Goal: Task Accomplishment & Management: Manage account settings

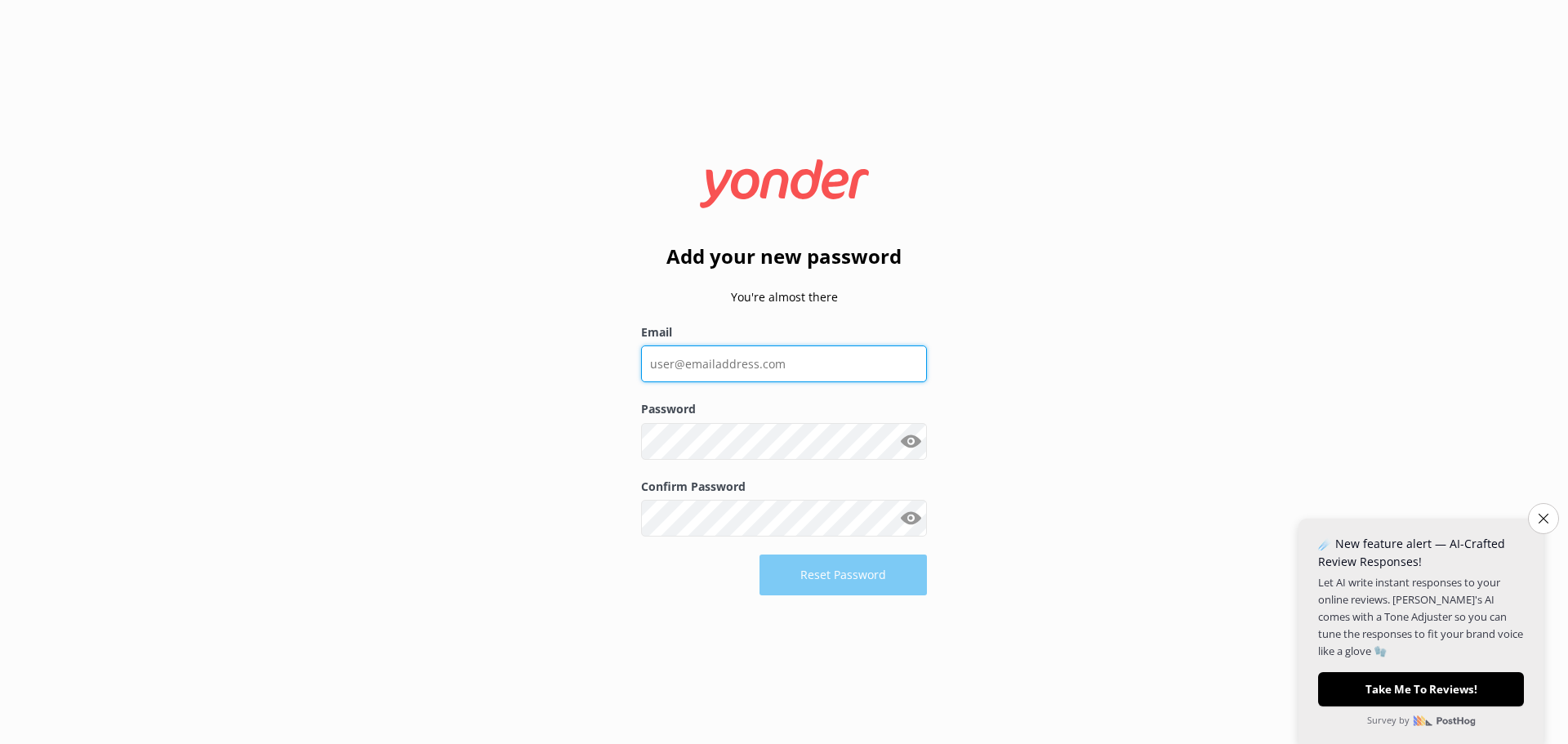
click at [833, 363] on input "Email" at bounding box center [784, 363] width 285 height 37
type input "[EMAIL_ADDRESS][DOMAIN_NAME]"
click at [894, 425] on button "Show password" at bounding box center [910, 441] width 33 height 33
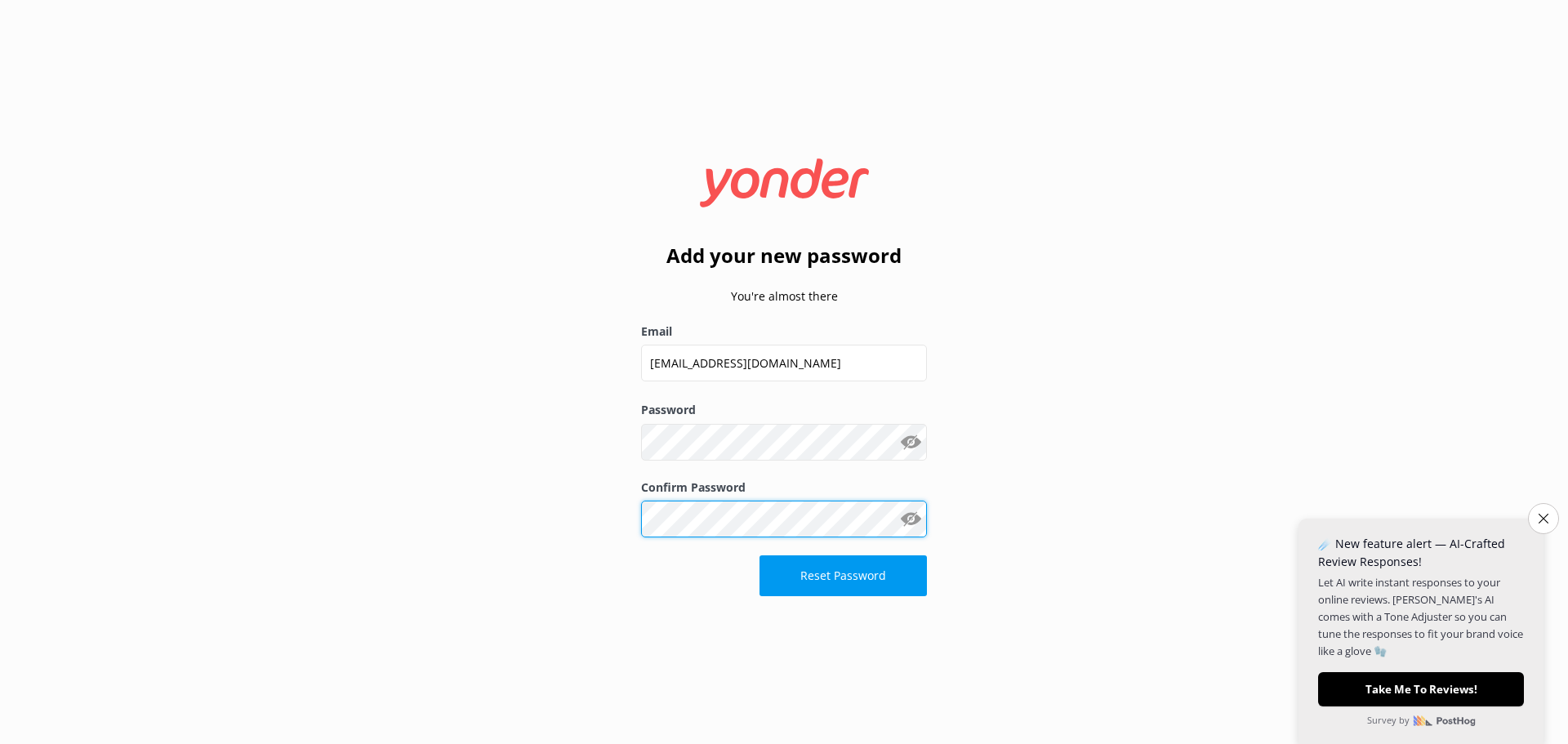
click button "Reset Password" at bounding box center [843, 576] width 167 height 41
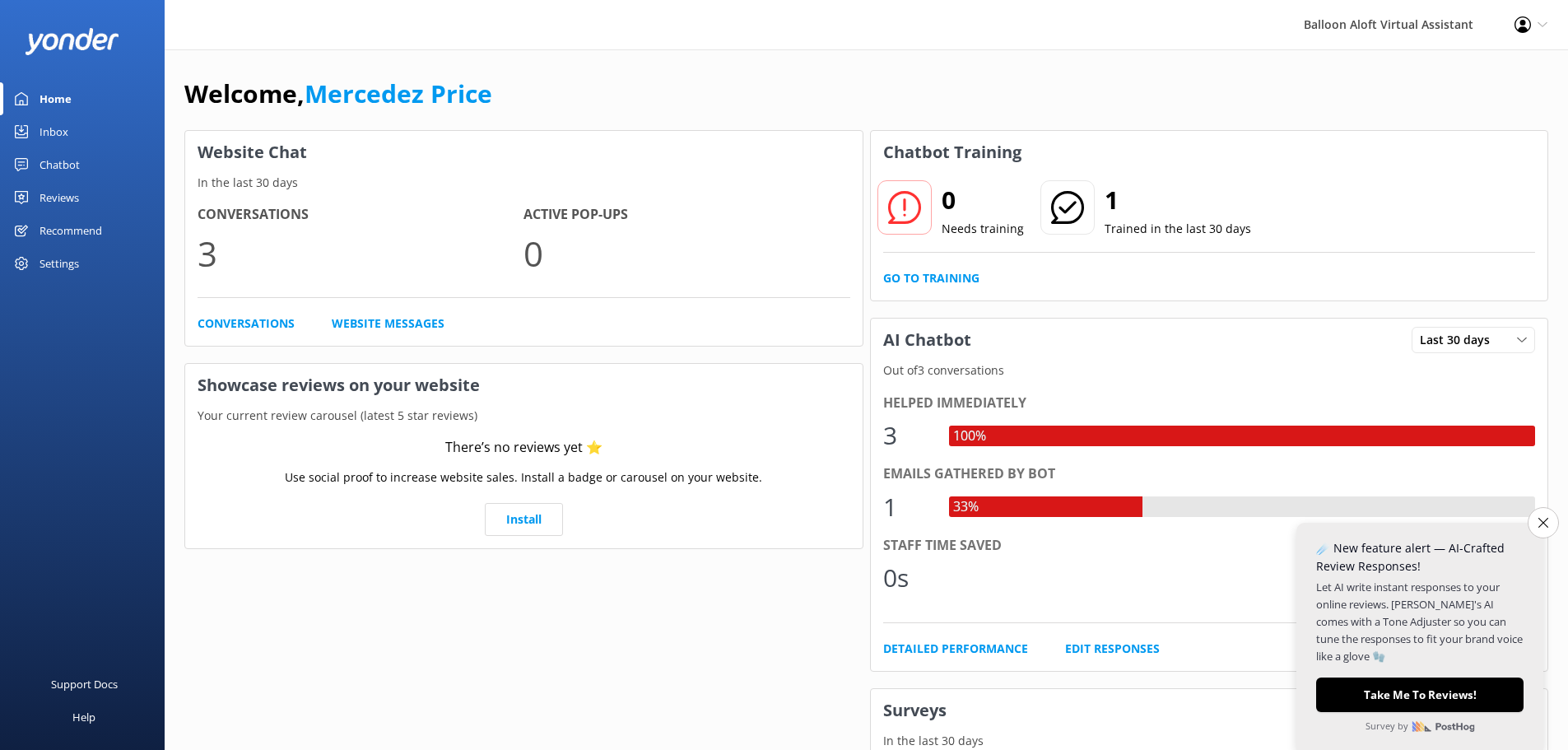
click at [1519, 34] on div "Profile Settings Logout" at bounding box center [1531, 24] width 74 height 49
click at [1509, 57] on link "Profile Settings" at bounding box center [1486, 72] width 165 height 41
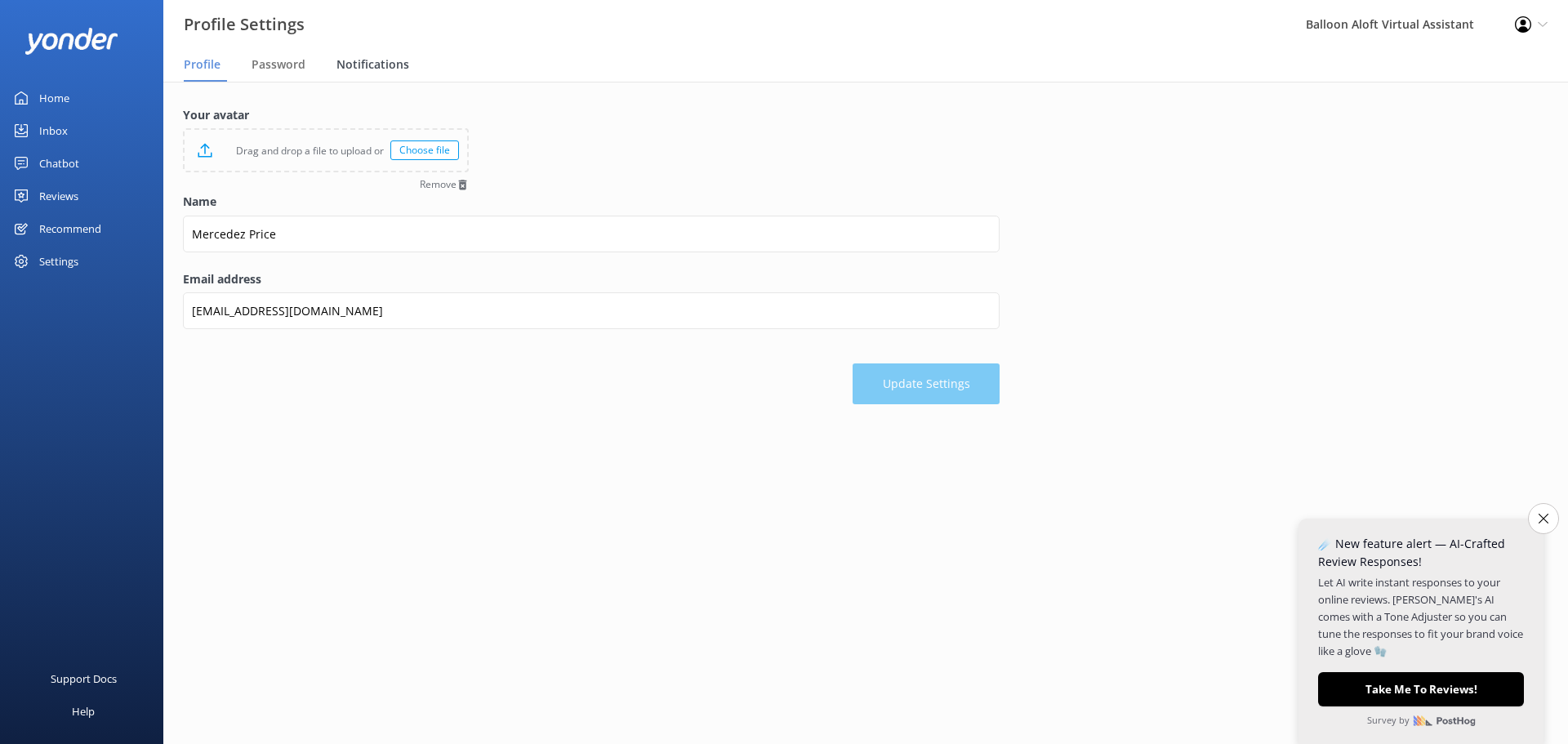
click at [379, 57] on span "Notifications" at bounding box center [373, 64] width 73 height 16
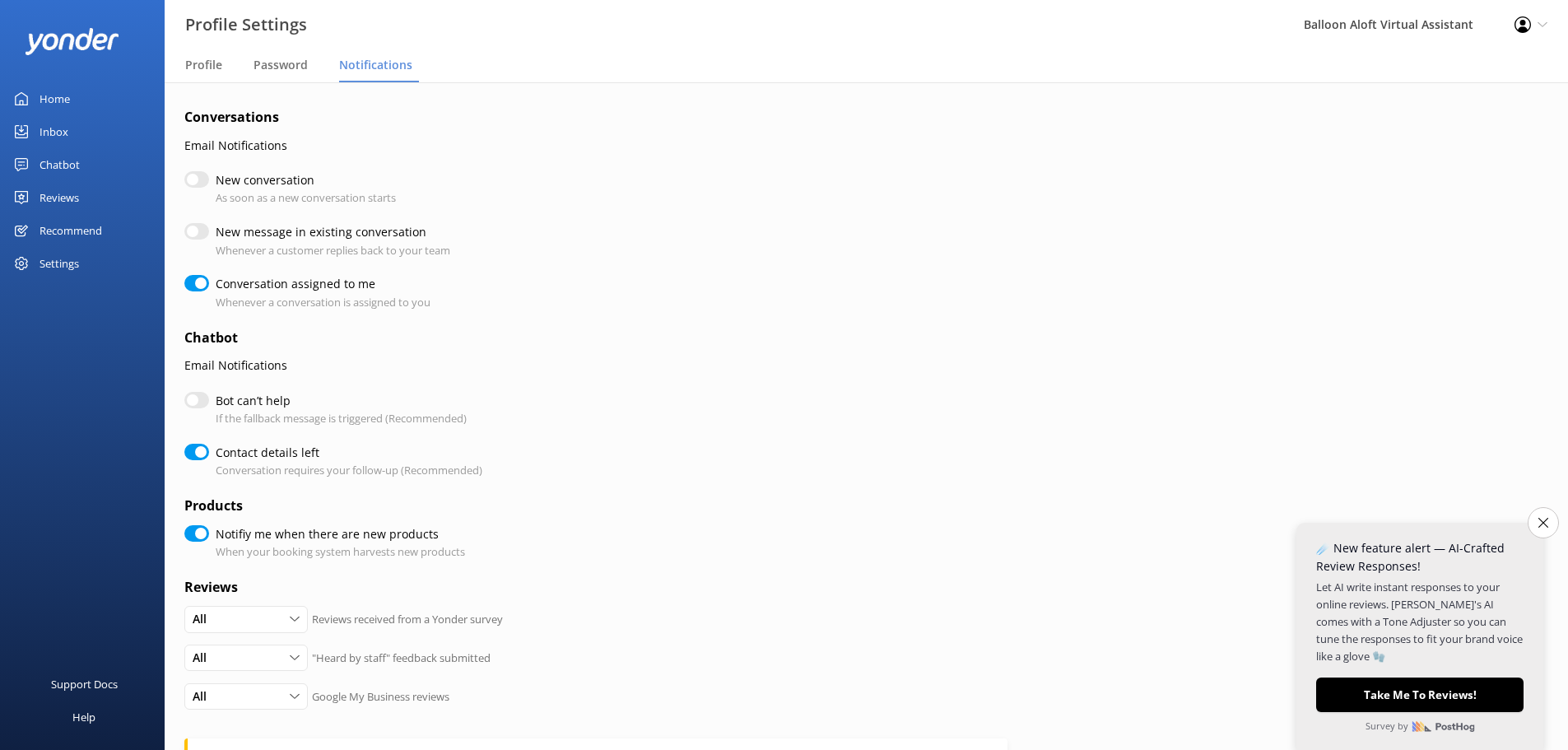
checkbox input "true"
click at [206, 531] on input "Notifiy me when there are new products" at bounding box center [196, 533] width 25 height 16
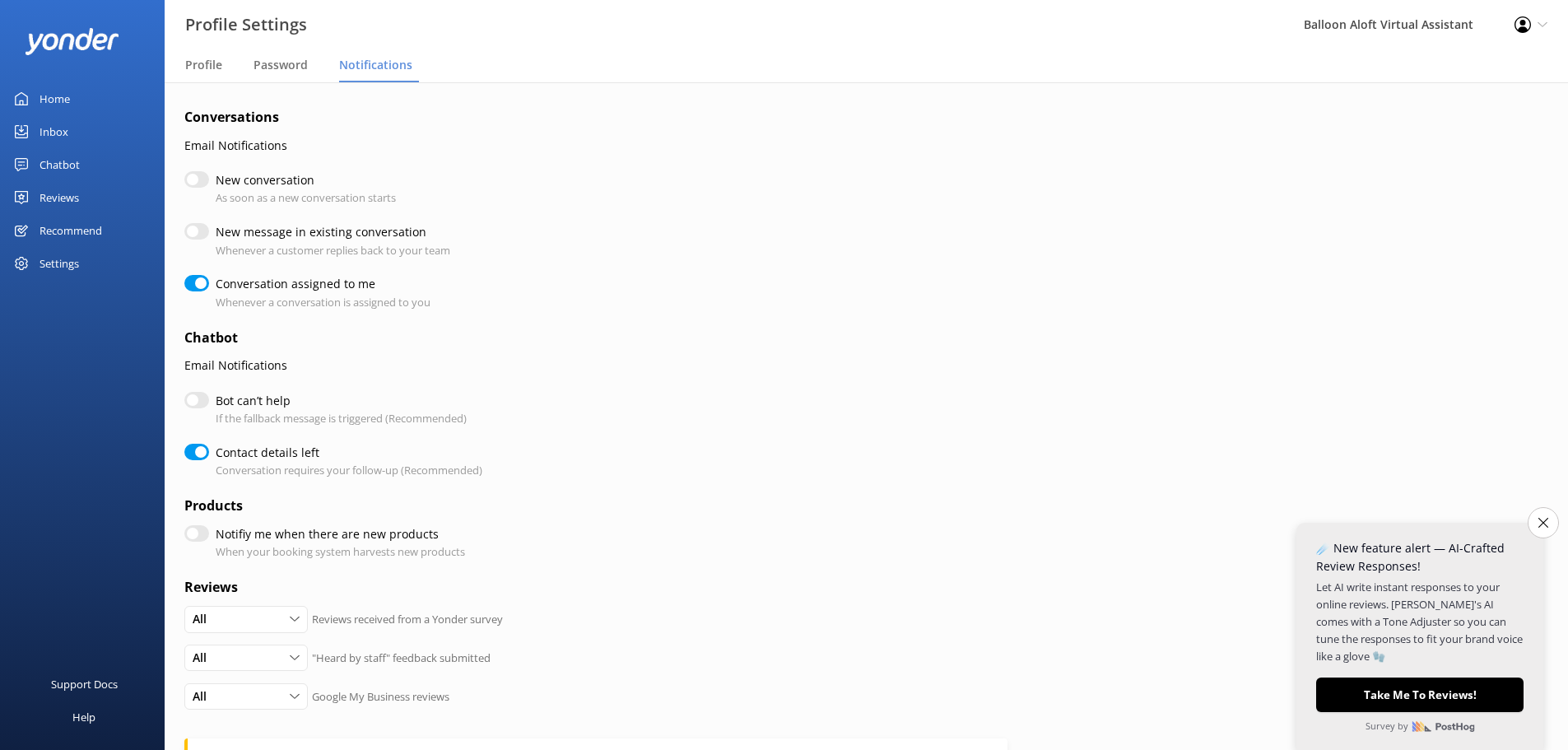
checkbox input "false"
checkbox input "true"
click at [198, 405] on input "Bot can’t help" at bounding box center [196, 400] width 25 height 16
checkbox input "true"
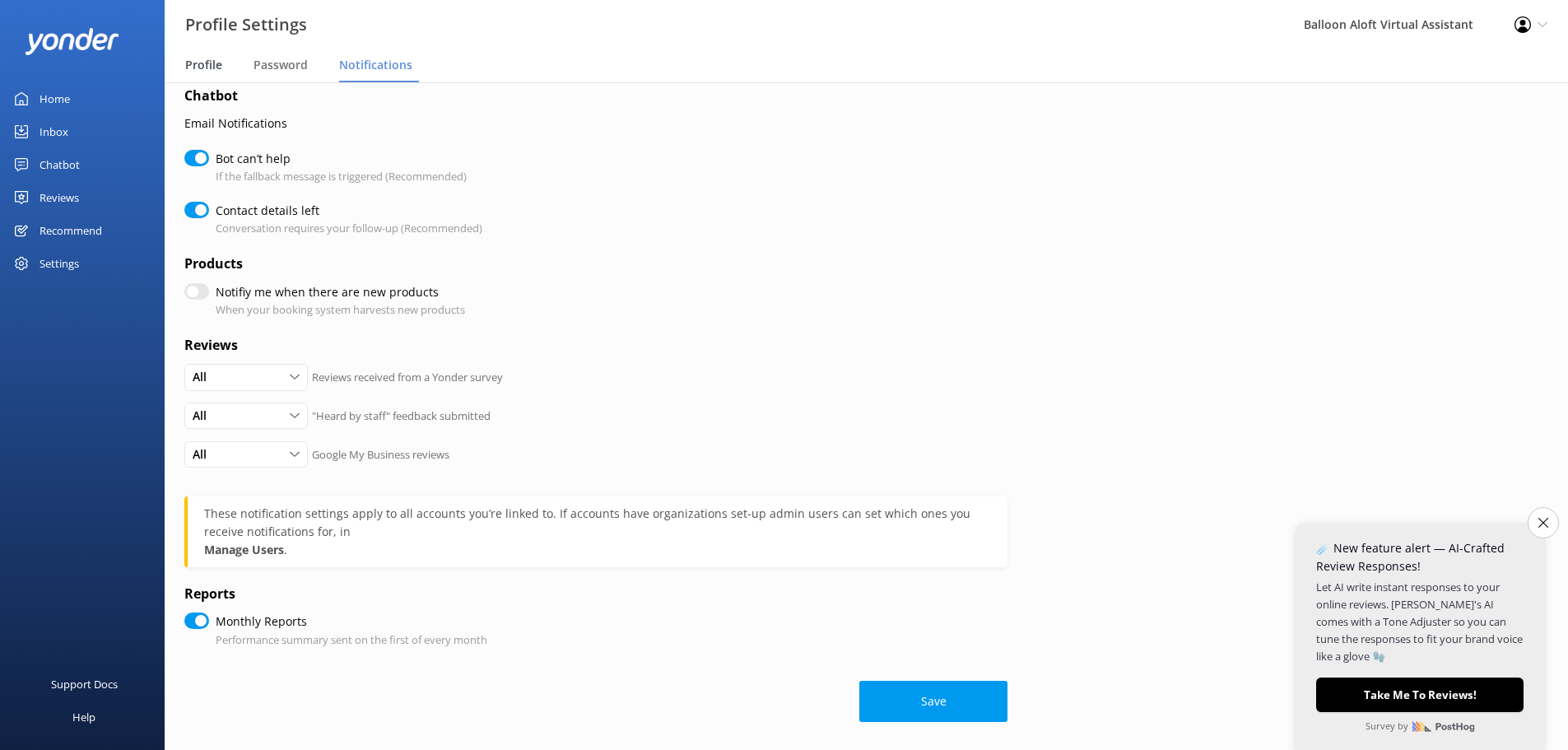
scroll to position [247, 0]
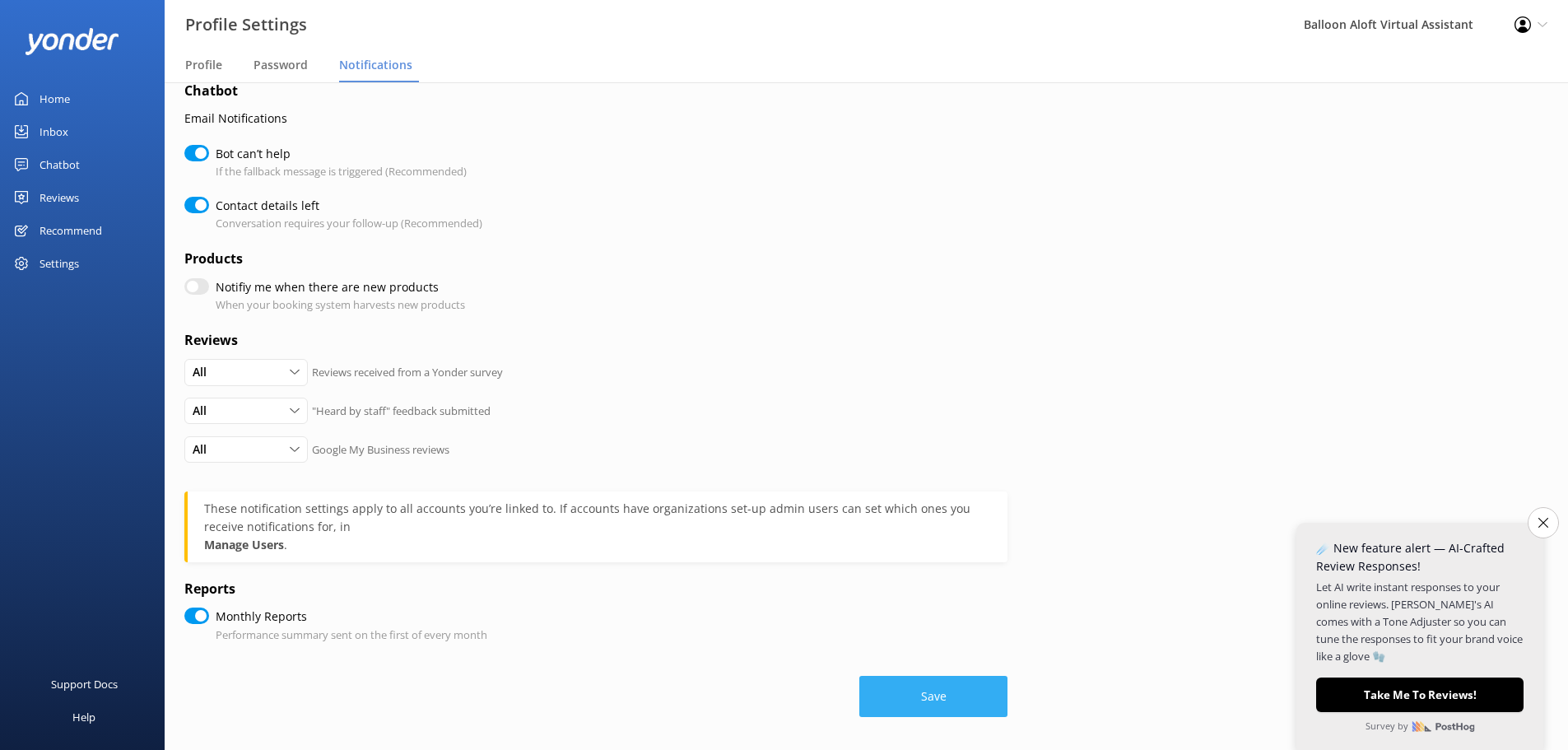
click at [979, 699] on button "Save" at bounding box center [934, 696] width 149 height 41
click at [1546, 518] on icon "Close survey" at bounding box center [1543, 522] width 10 height 10
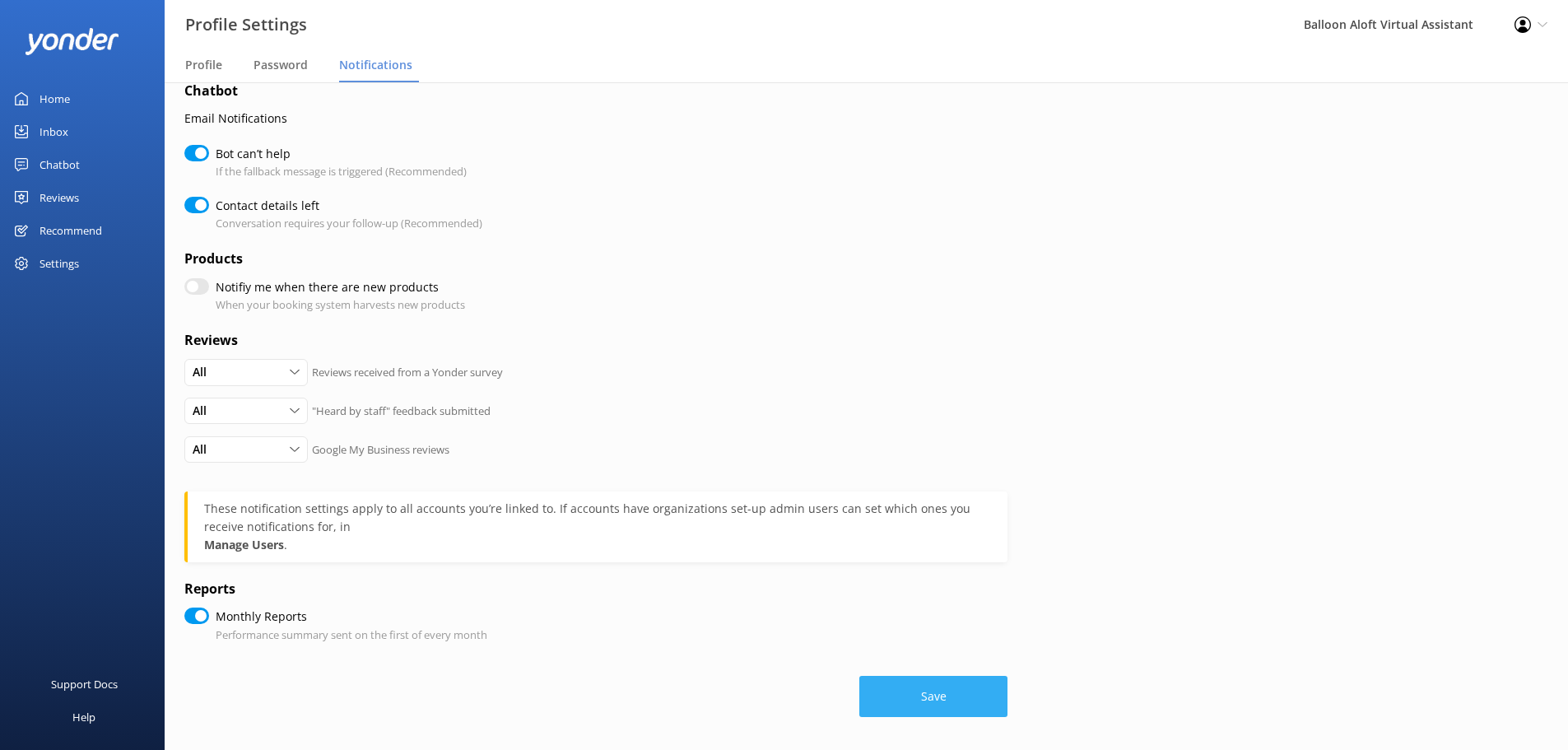
click at [922, 689] on button "Save" at bounding box center [934, 696] width 149 height 41
checkbox input "true"
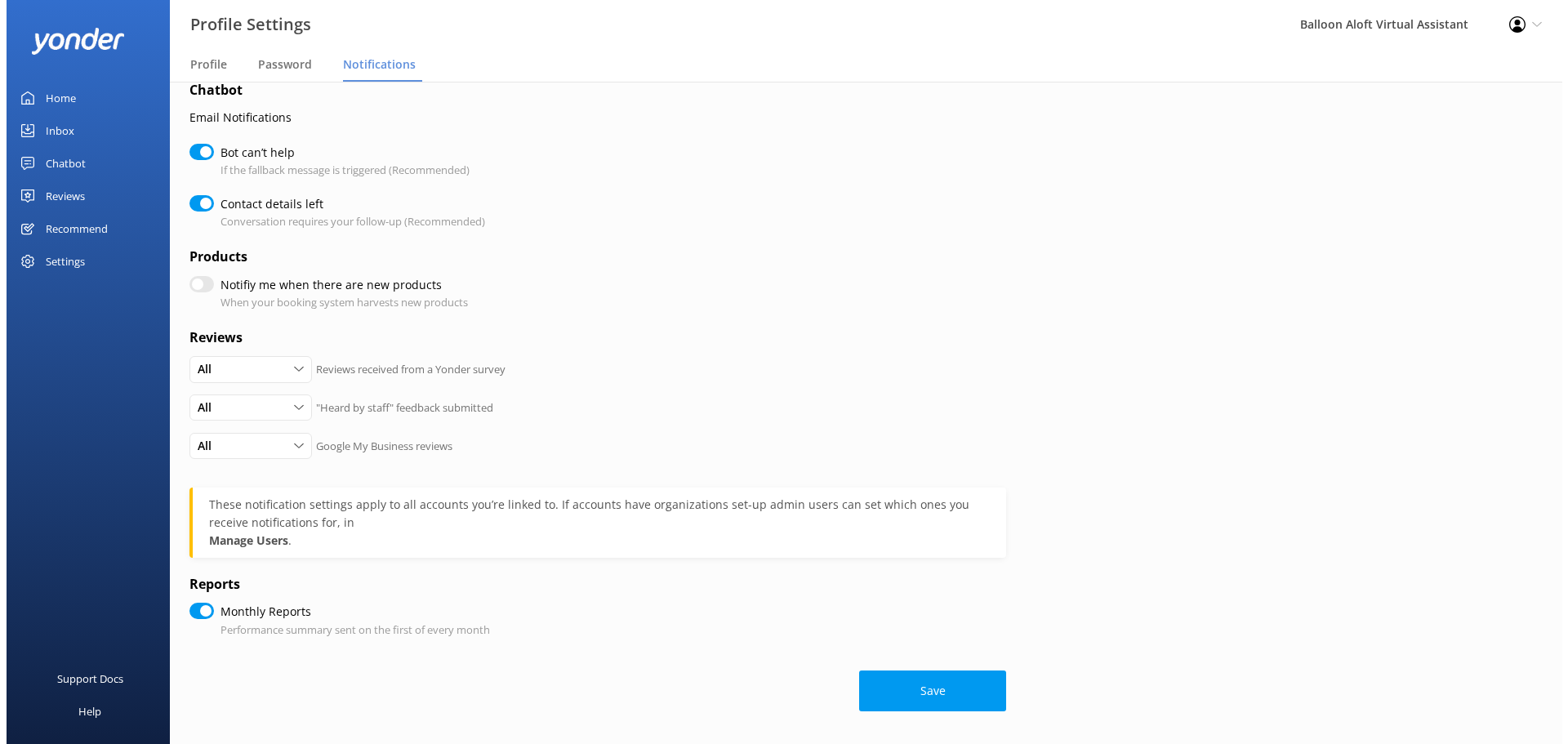
scroll to position [0, 0]
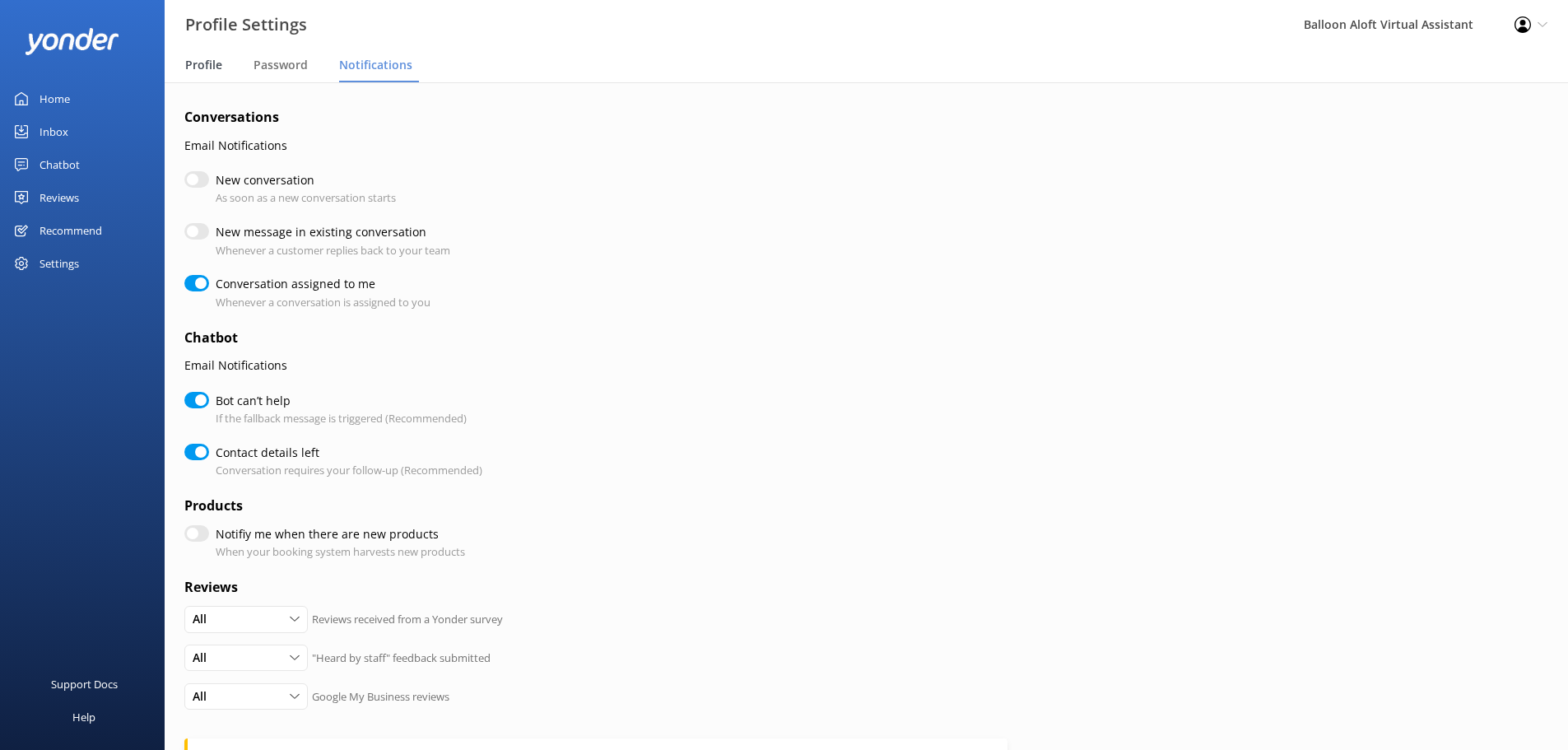
click at [193, 62] on span "Profile" at bounding box center [203, 65] width 37 height 16
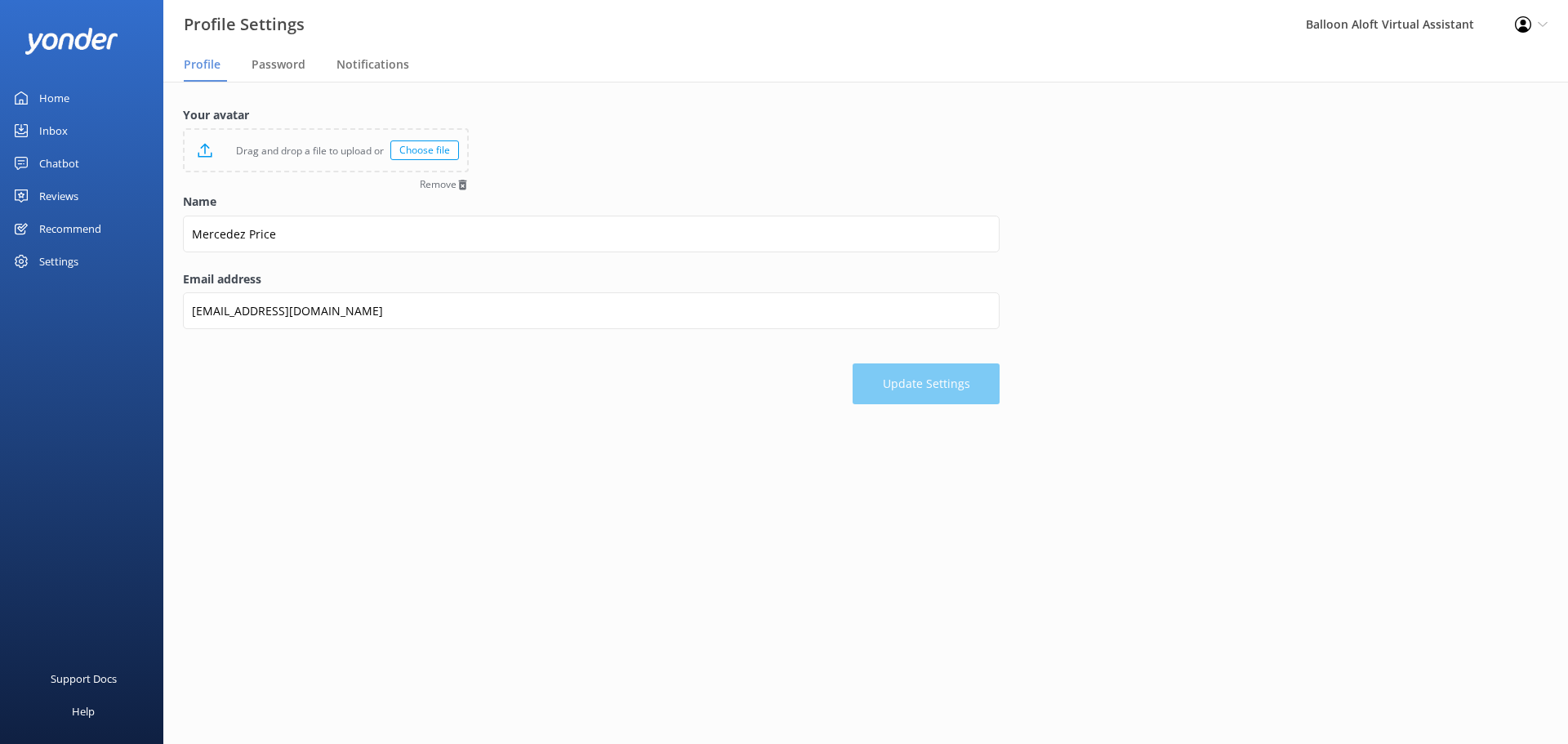
click at [85, 45] on img at bounding box center [72, 40] width 94 height 27
